Goal: Browse casually: Explore the website without a specific task or goal

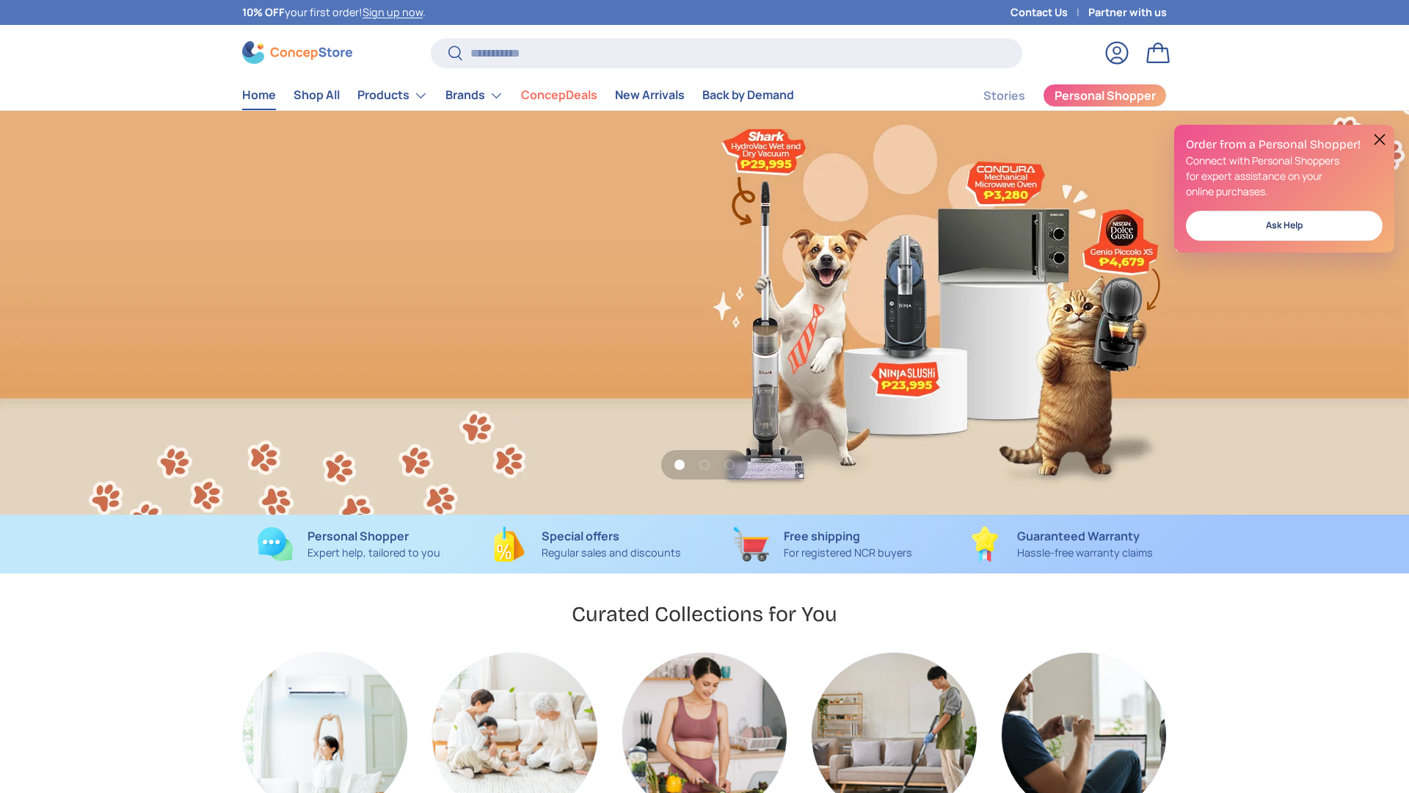
scroll to position [0, 1409]
